Goal: Task Accomplishment & Management: Complete application form

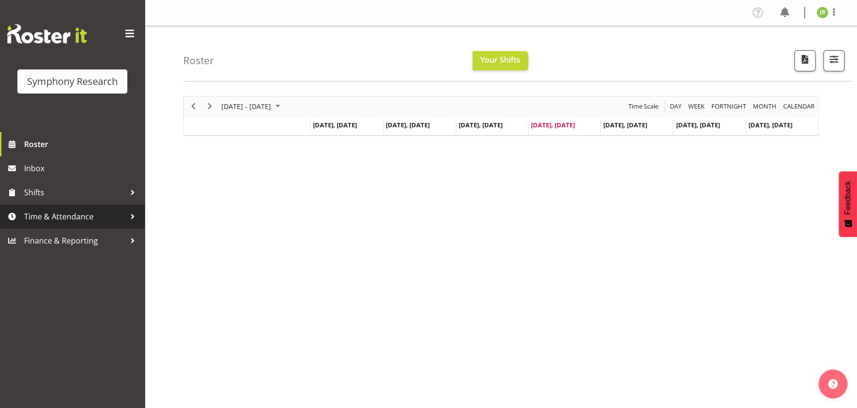
click at [67, 219] on span "Time & Attendance" at bounding box center [74, 216] width 101 height 14
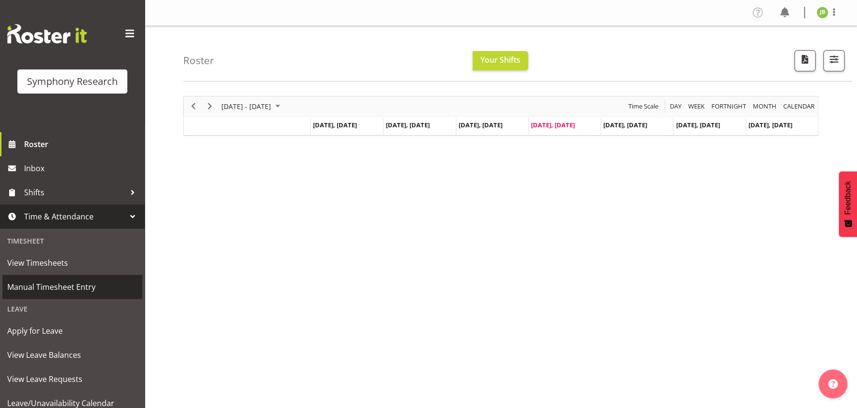
click at [81, 287] on span "Manual Timesheet Entry" at bounding box center [72, 287] width 130 height 14
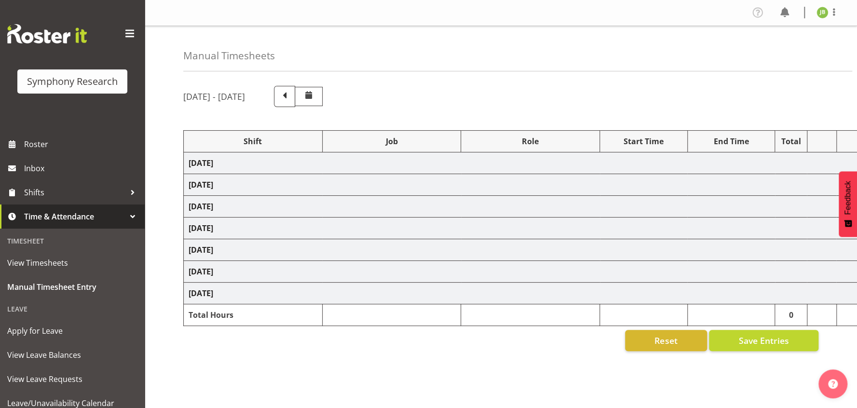
select select "26078"
select select "10499"
select select "48116"
select select "10587"
select select "48116"
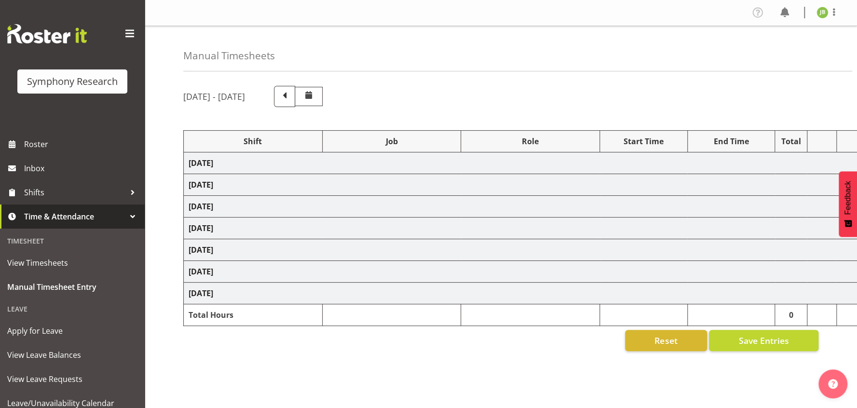
select select "10499"
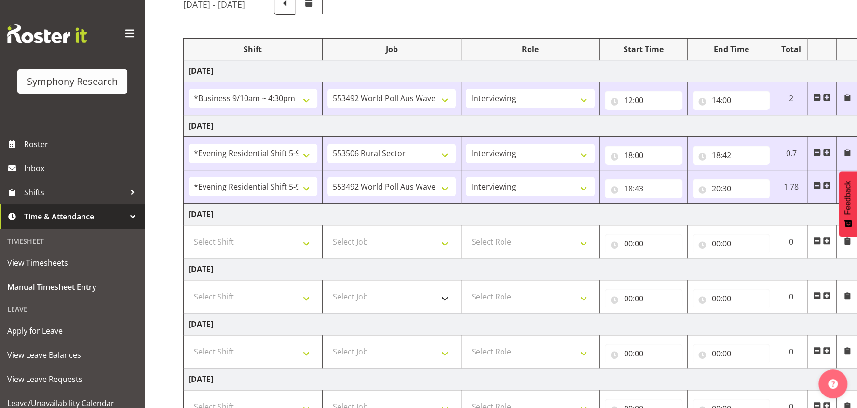
scroll to position [121, 0]
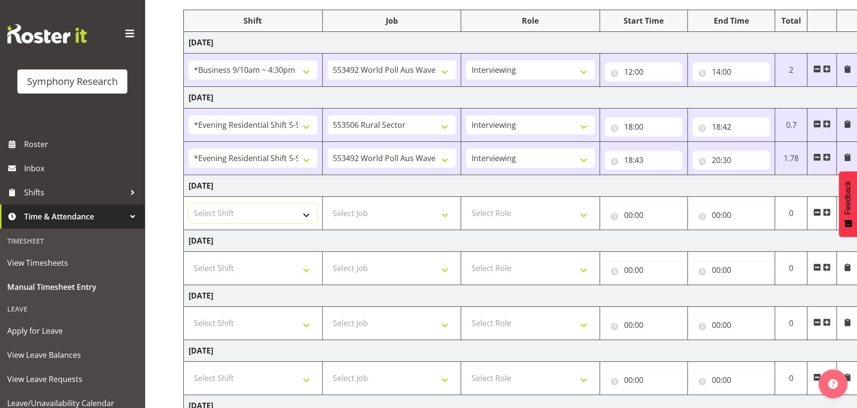
click at [269, 213] on select "Select Shift !!Weekend Residential (Roster IT Shift Label) *Business 9/10am ~ 4…" at bounding box center [253, 213] width 129 height 19
select select "56692"
click at [189, 204] on select "Select Shift !!Weekend Residential (Roster IT Shift Label) *Business 9/10am ~ 4…" at bounding box center [253, 213] width 129 height 19
click at [405, 215] on select "Select Job 550060 IF Admin 553492 World Poll Aus Wave 2 Main 2025 553493 World …" at bounding box center [391, 213] width 129 height 19
select select "10499"
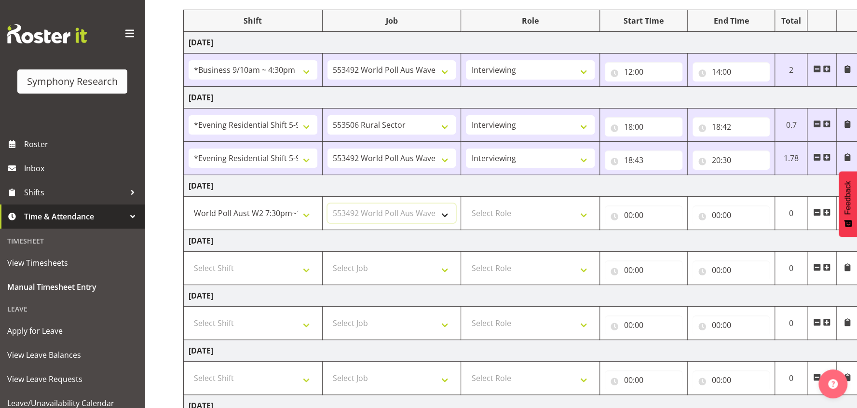
click at [327, 204] on select "Select Job 550060 IF Admin 553492 World Poll Aus Wave 2 Main 2025 553493 World …" at bounding box center [391, 213] width 129 height 19
click at [523, 207] on select "Select Role Interviewing Briefing" at bounding box center [530, 213] width 129 height 19
select select "47"
click at [466, 204] on select "Select Role Interviewing Briefing" at bounding box center [530, 213] width 129 height 19
click at [633, 210] on input "00:00" at bounding box center [644, 214] width 78 height 19
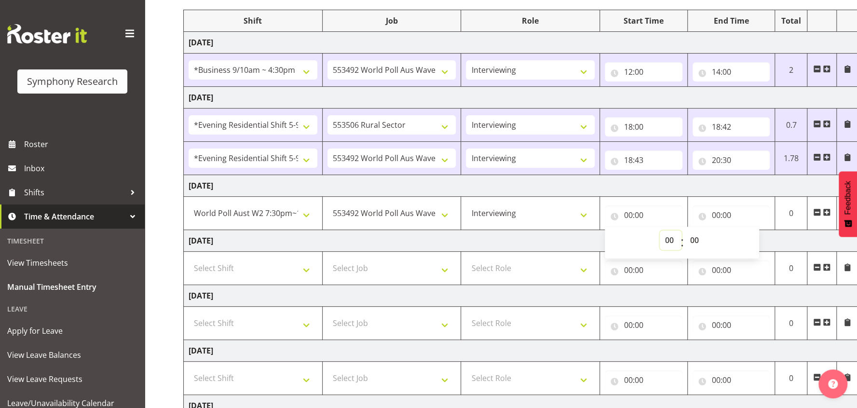
click at [667, 235] on select "00 01 02 03 04 05 06 07 08 09 10 11 12 13 14 15 16 17 18 19 20 21 22 23" at bounding box center [671, 240] width 22 height 19
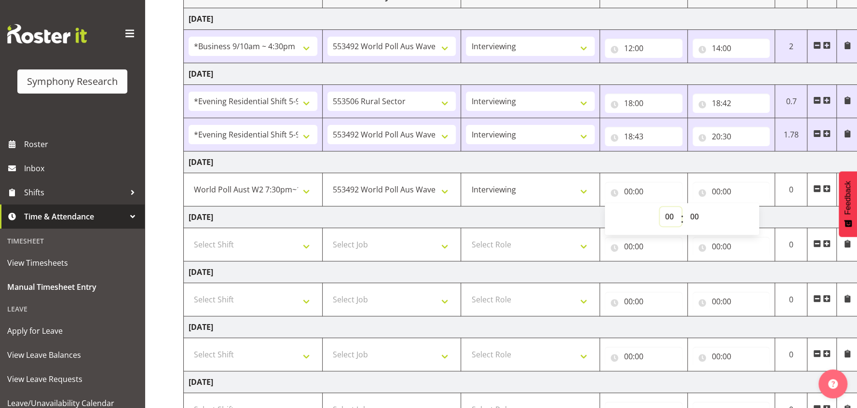
scroll to position [180, 0]
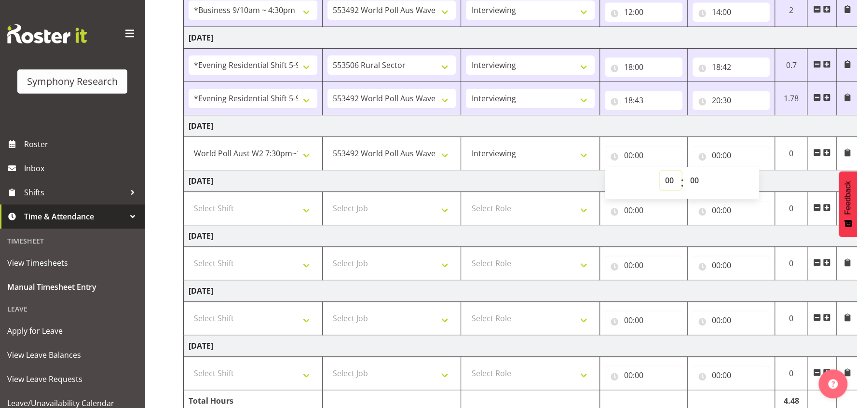
click at [674, 181] on select "00 01 02 03 04 05 06 07 08 09 10 11 12 13 14 15 16 17 18 19 20 21 22 23" at bounding box center [671, 180] width 22 height 19
select select "19"
click at [660, 171] on select "00 01 02 03 04 05 06 07 08 09 10 11 12 13 14 15 16 17 18 19 20 21 22 23" at bounding box center [671, 180] width 22 height 19
type input "19:00"
click at [697, 180] on select "00 01 02 03 04 05 06 07 08 09 10 11 12 13 14 15 16 17 18 19 20 21 22 23 24 25 2…" at bounding box center [696, 180] width 22 height 19
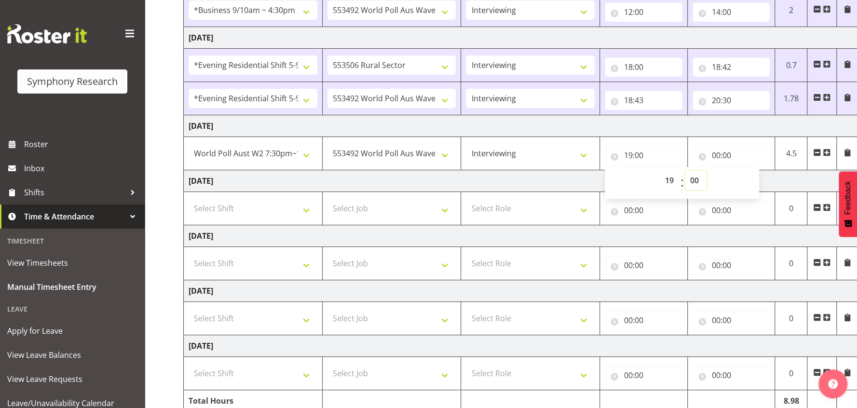
select select "30"
click at [685, 171] on select "00 01 02 03 04 05 06 07 08 09 10 11 12 13 14 15 16 17 18 19 20 21 22 23 24 25 2…" at bounding box center [696, 180] width 22 height 19
type input "19:30"
click at [716, 153] on input "00:00" at bounding box center [732, 155] width 78 height 19
click at [753, 174] on select "00 01 02 03 04 05 06 07 08 09 10 11 12 13 14 15 16 17 18 19 20 21 22 23" at bounding box center [758, 180] width 22 height 19
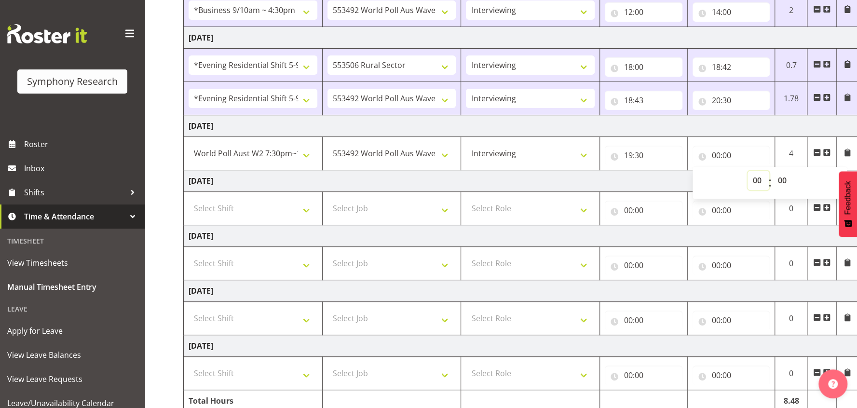
select select "21"
click at [747, 171] on select "00 01 02 03 04 05 06 07 08 09 10 11 12 13 14 15 16 17 18 19 20 21 22 23" at bounding box center [758, 180] width 22 height 19
type input "21:00"
click at [780, 179] on select "00 01 02 03 04 05 06 07 08 09 10 11 12 13 14 15 16 17 18 19 20 21 22 23 24 25 2…" at bounding box center [784, 180] width 22 height 19
select select "30"
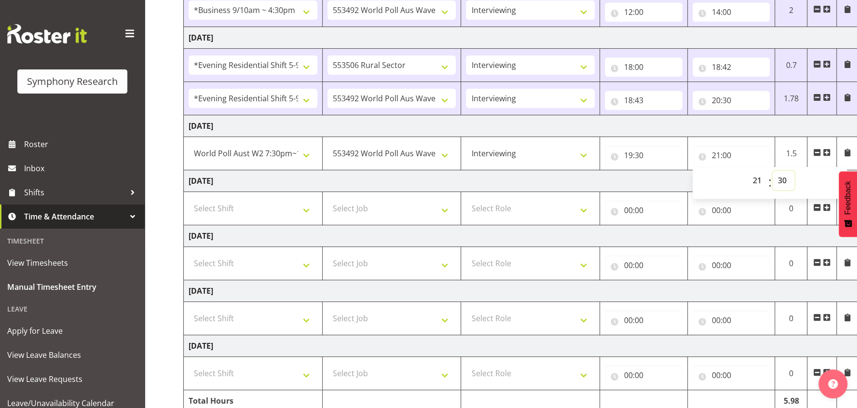
click at [773, 171] on select "00 01 02 03 04 05 06 07 08 09 10 11 12 13 14 15 16 17 18 19 20 21 22 23 24 25 2…" at bounding box center [784, 180] width 22 height 19
type input "21:30"
click at [775, 130] on td "[DATE]" at bounding box center [521, 126] width 675 height 22
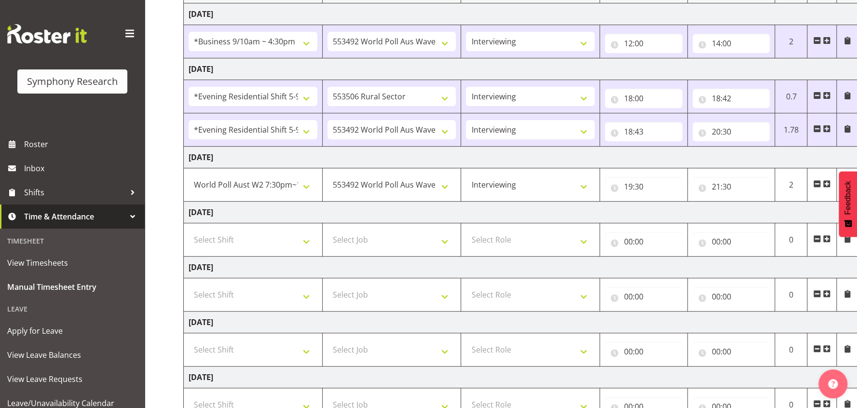
scroll to position [121, 0]
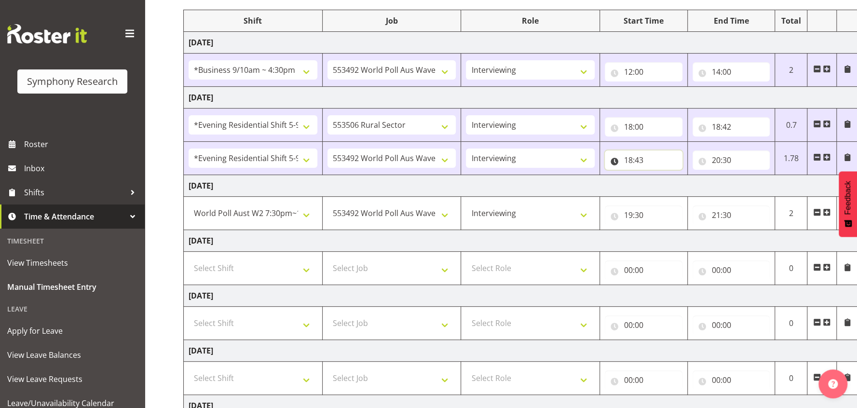
click at [640, 160] on input "18:43" at bounding box center [644, 159] width 78 height 19
click at [695, 182] on select "00 01 02 03 04 05 06 07 08 09 10 11 12 13 14 15 16 17 18 19 20 21 22 23 24 25 2…" at bounding box center [696, 185] width 22 height 19
select select "42"
click at [685, 176] on select "00 01 02 03 04 05 06 07 08 09 10 11 12 13 14 15 16 17 18 19 20 21 22 23 24 25 2…" at bounding box center [696, 185] width 22 height 19
type input "18:42"
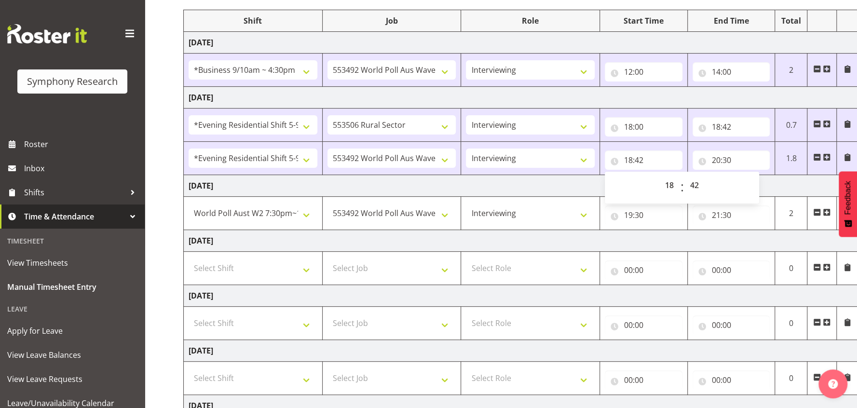
click at [794, 188] on td "[DATE]" at bounding box center [521, 186] width 675 height 22
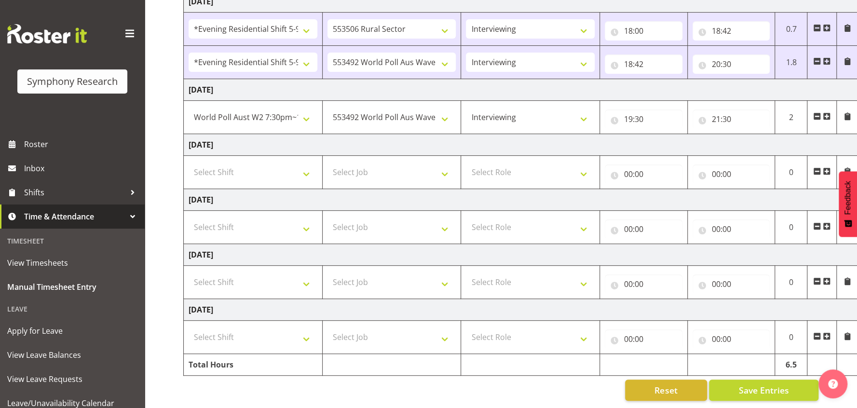
scroll to position [225, 0]
click at [765, 384] on span "Save Entries" at bounding box center [763, 390] width 50 height 13
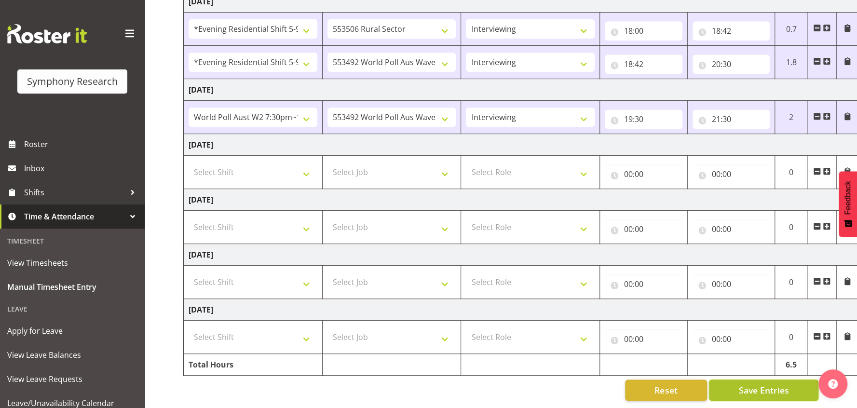
click at [740, 384] on span "Save Entries" at bounding box center [763, 390] width 50 height 13
